Goal: Task Accomplishment & Management: Use online tool/utility

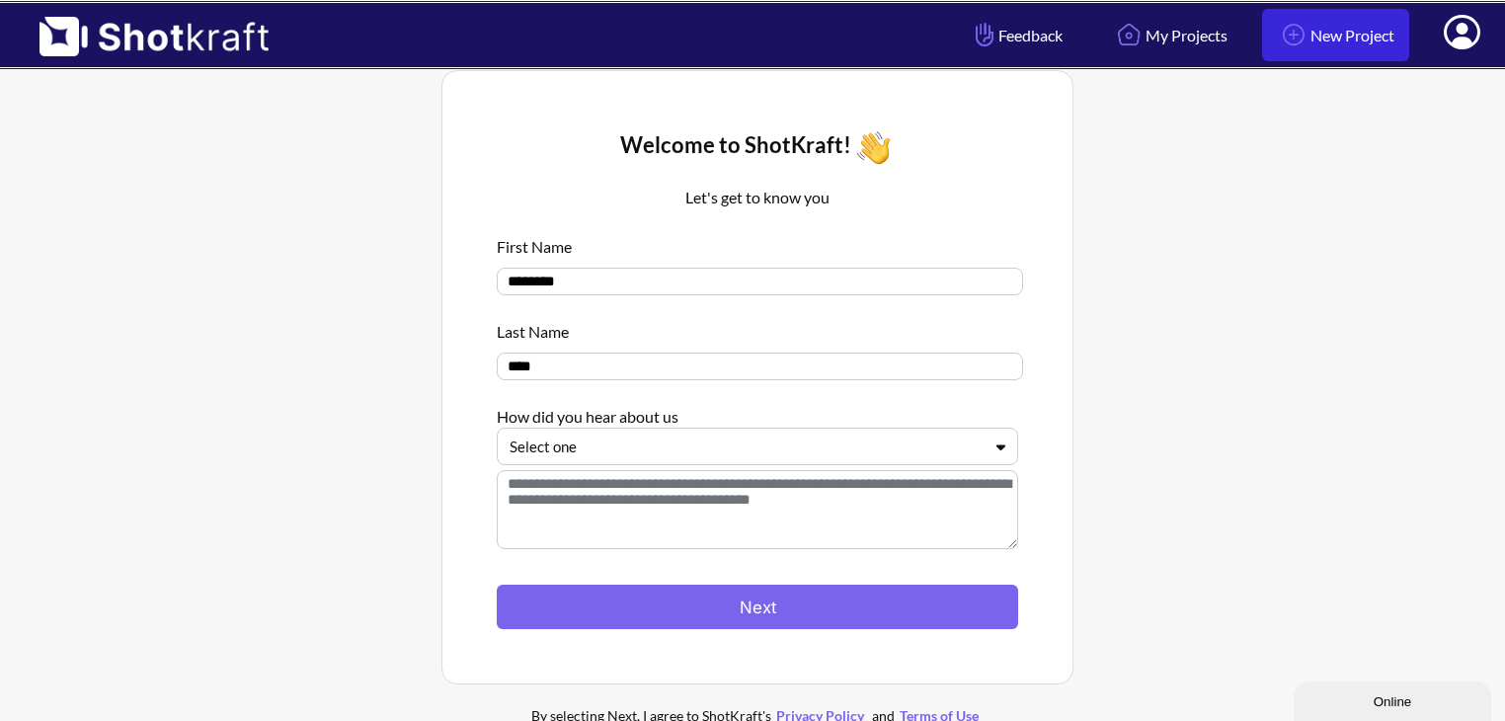
click at [1323, 38] on link "New Project" at bounding box center [1335, 35] width 147 height 52
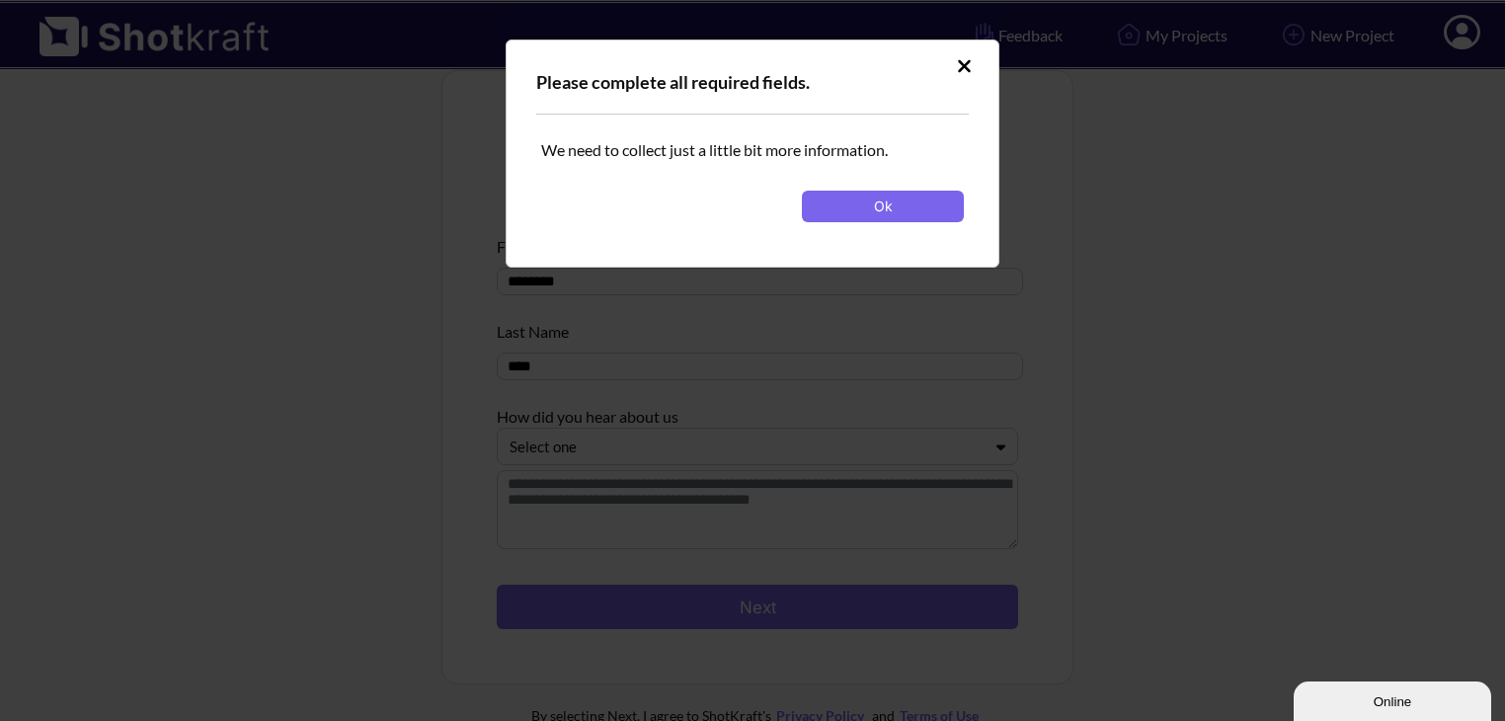
click at [960, 71] on icon at bounding box center [964, 66] width 15 height 20
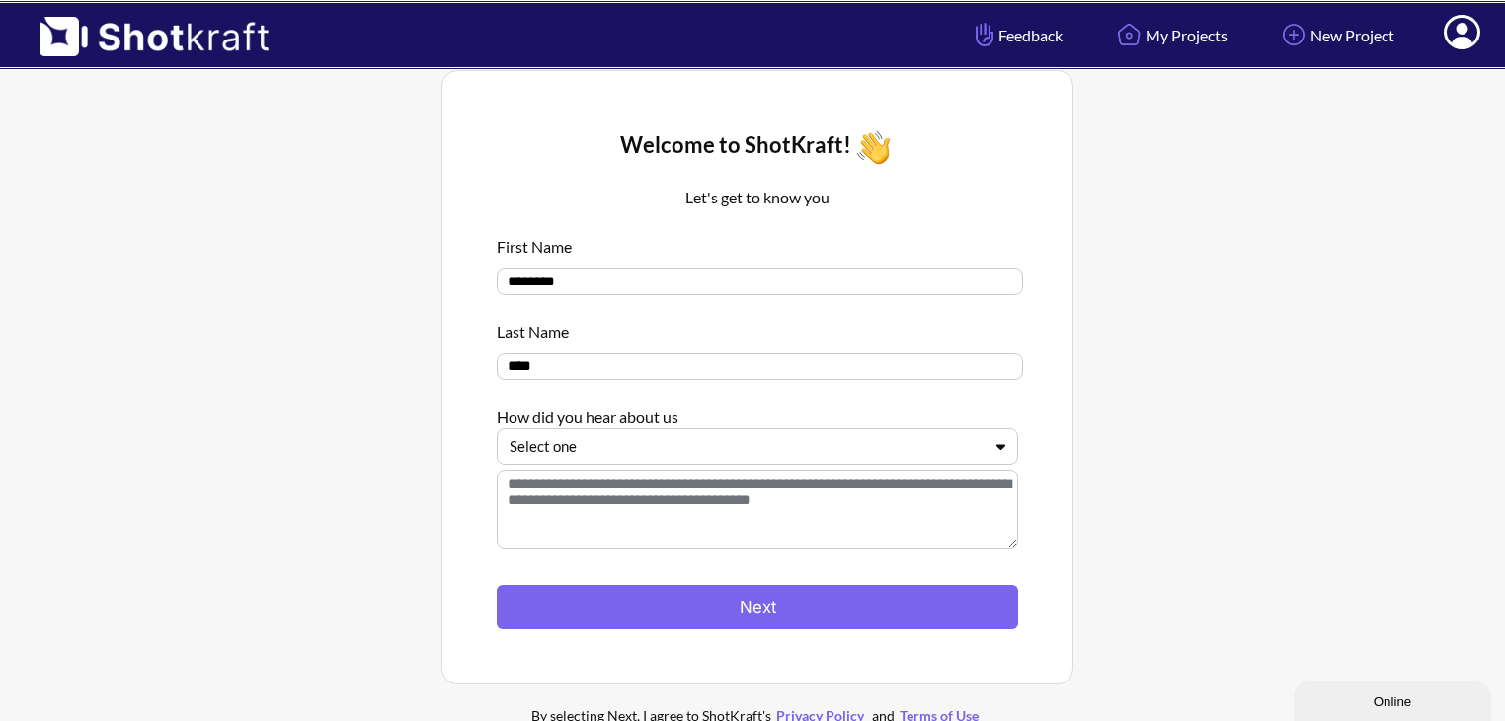
click at [999, 443] on icon at bounding box center [1000, 446] width 29 height 15
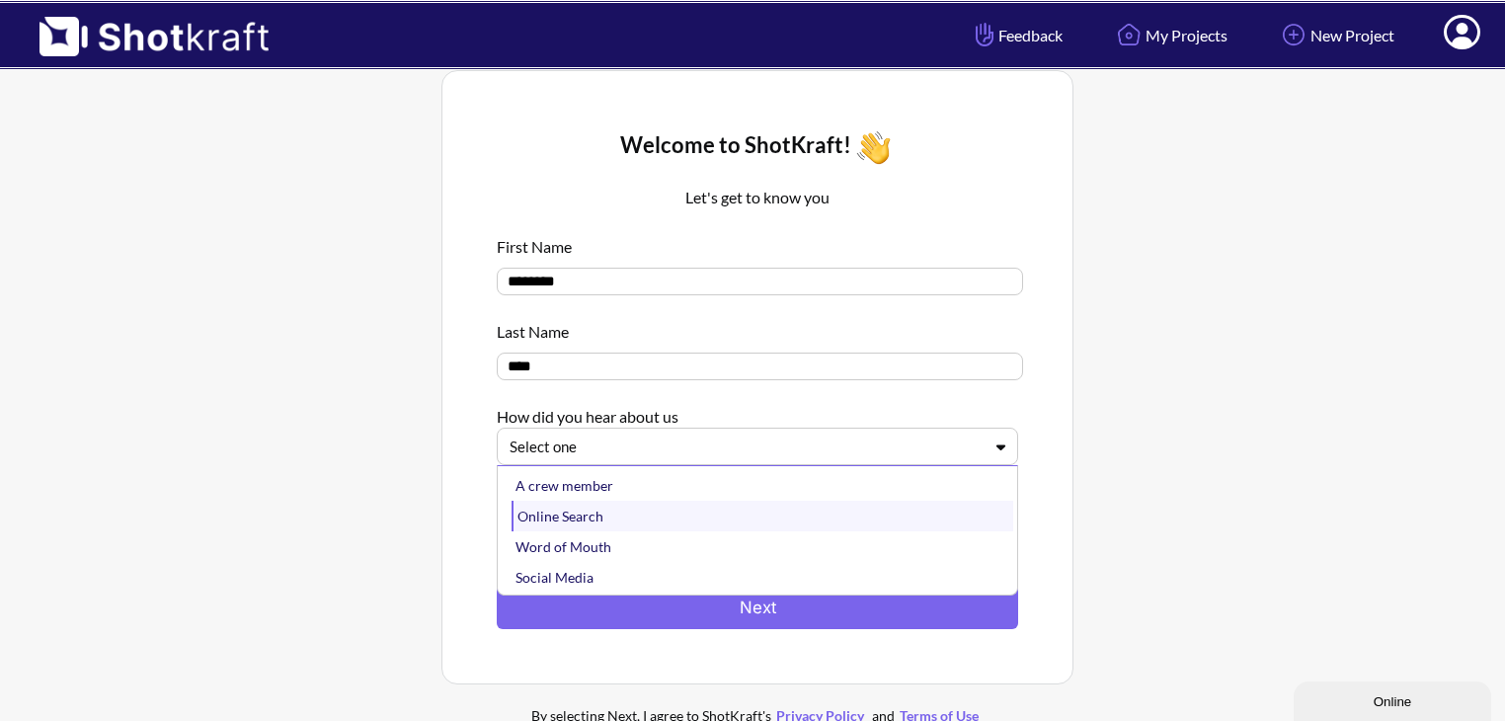
click at [956, 508] on div "Online Search" at bounding box center [763, 516] width 502 height 31
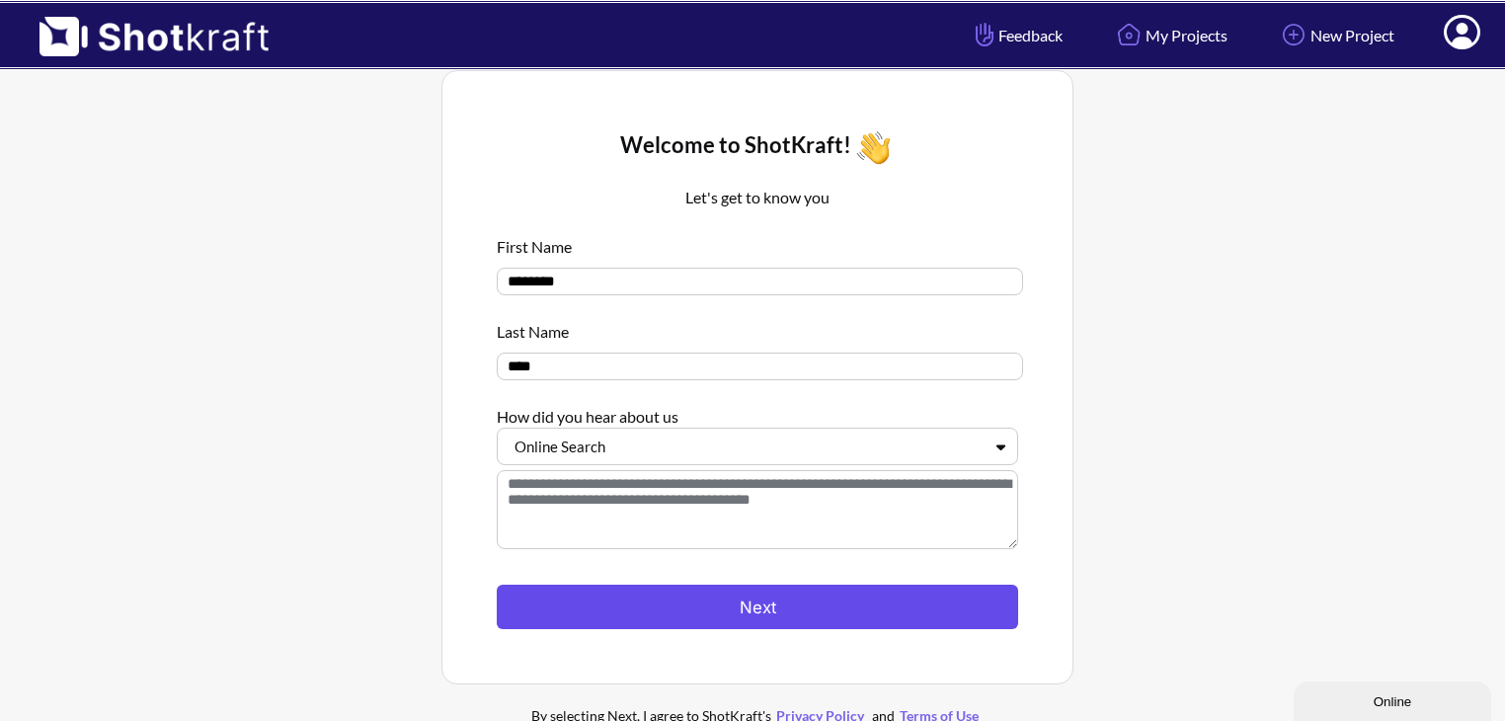
click at [918, 598] on button "Next" at bounding box center [757, 607] width 521 height 44
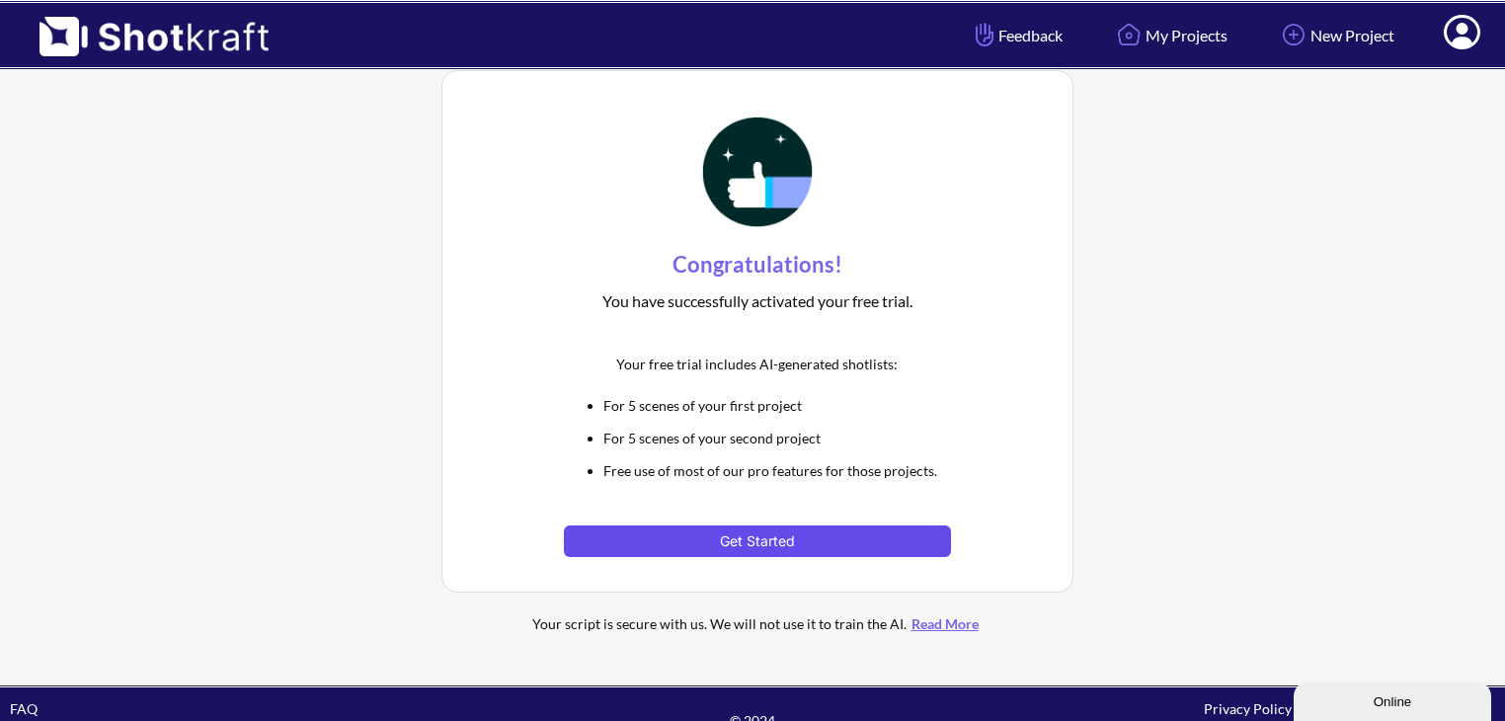
click at [870, 545] on button "Get Started" at bounding box center [757, 541] width 386 height 32
